Goal: Find specific page/section: Find specific page/section

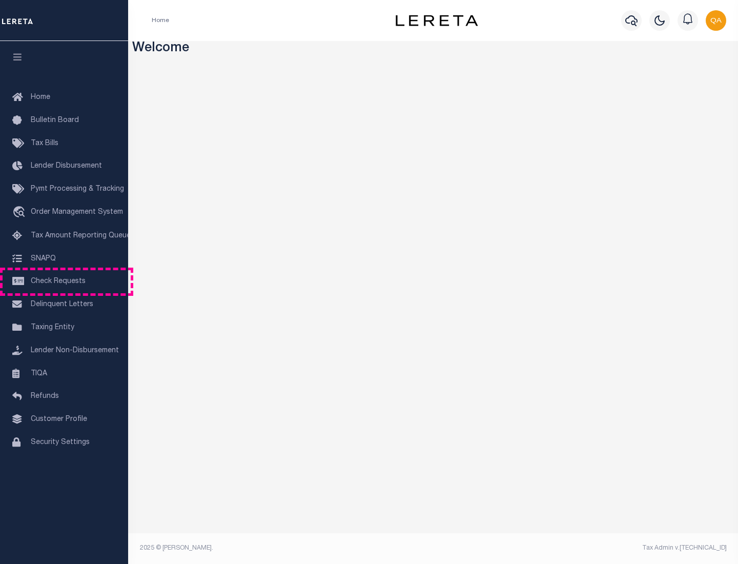
click at [64, 281] on span "Check Requests" at bounding box center [58, 281] width 55 height 7
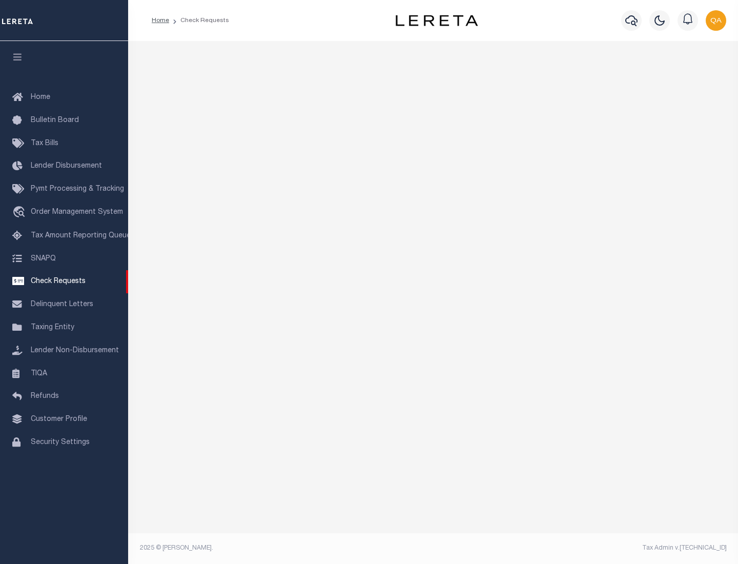
select select "50"
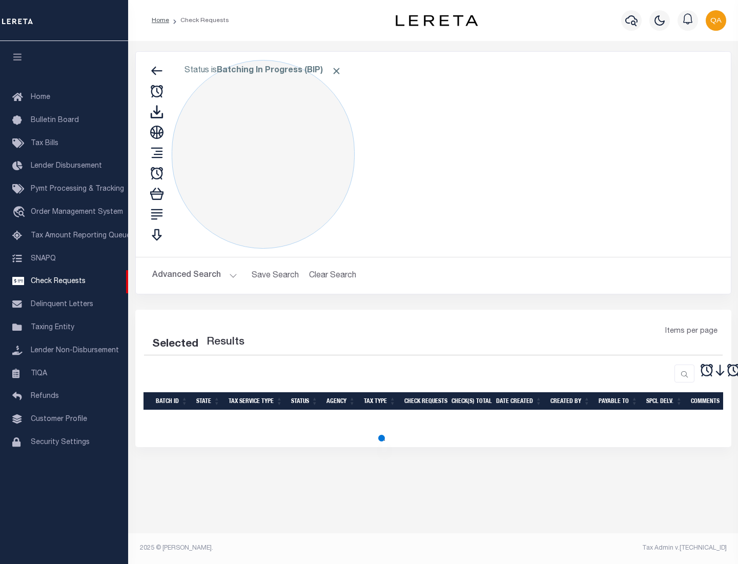
select select "50"
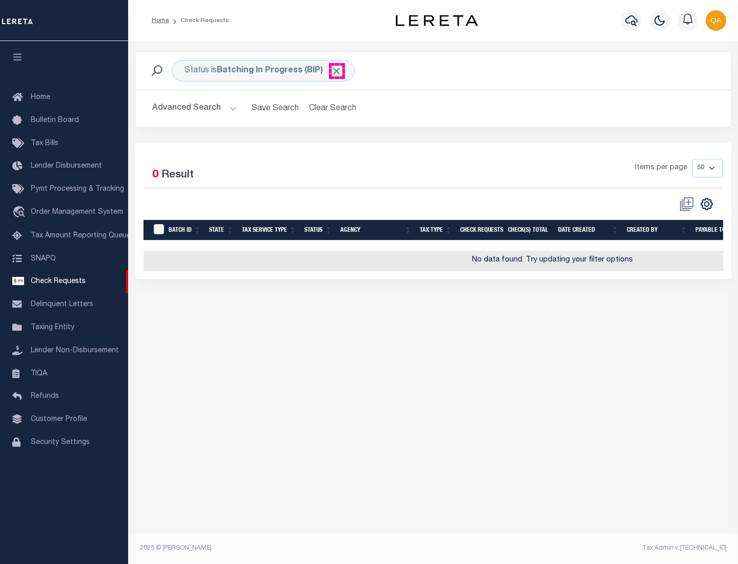
click at [337, 71] on span "Click to Remove" at bounding box center [336, 71] width 11 height 11
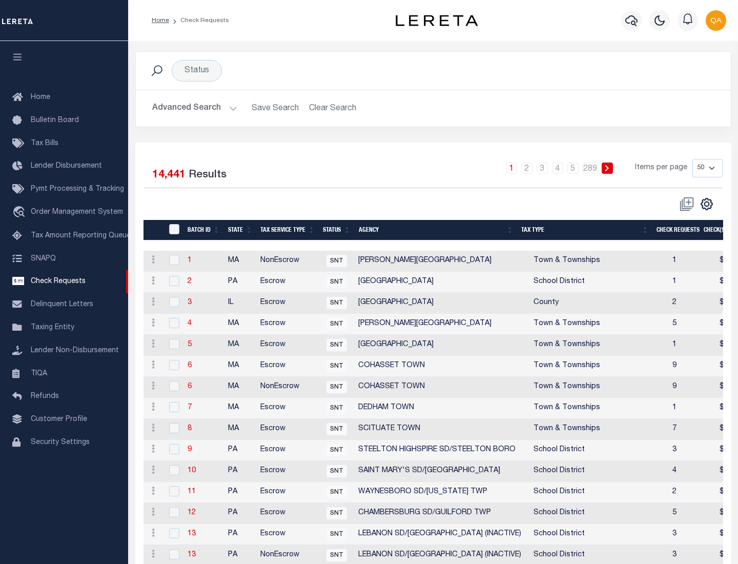
scroll to position [494, 0]
